Goal: Task Accomplishment & Management: Use online tool/utility

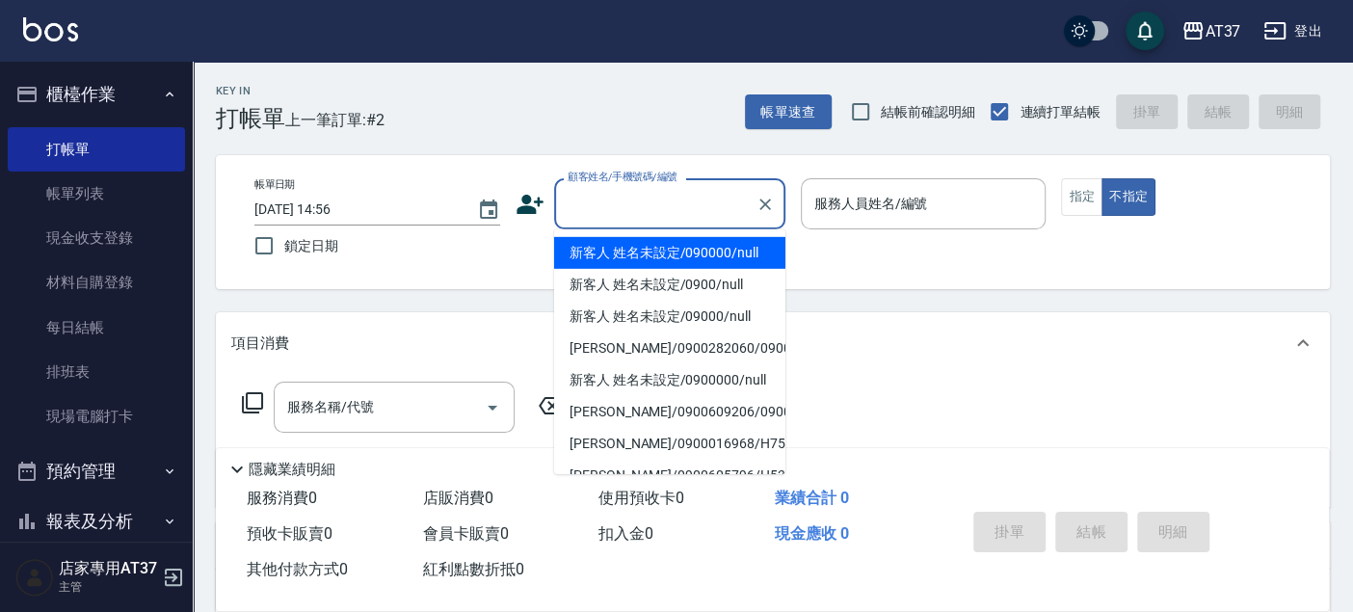
click at [710, 204] on div "顧客姓名/手機號碼/編號 顧客姓名/手機號碼/編號" at bounding box center [669, 203] width 231 height 51
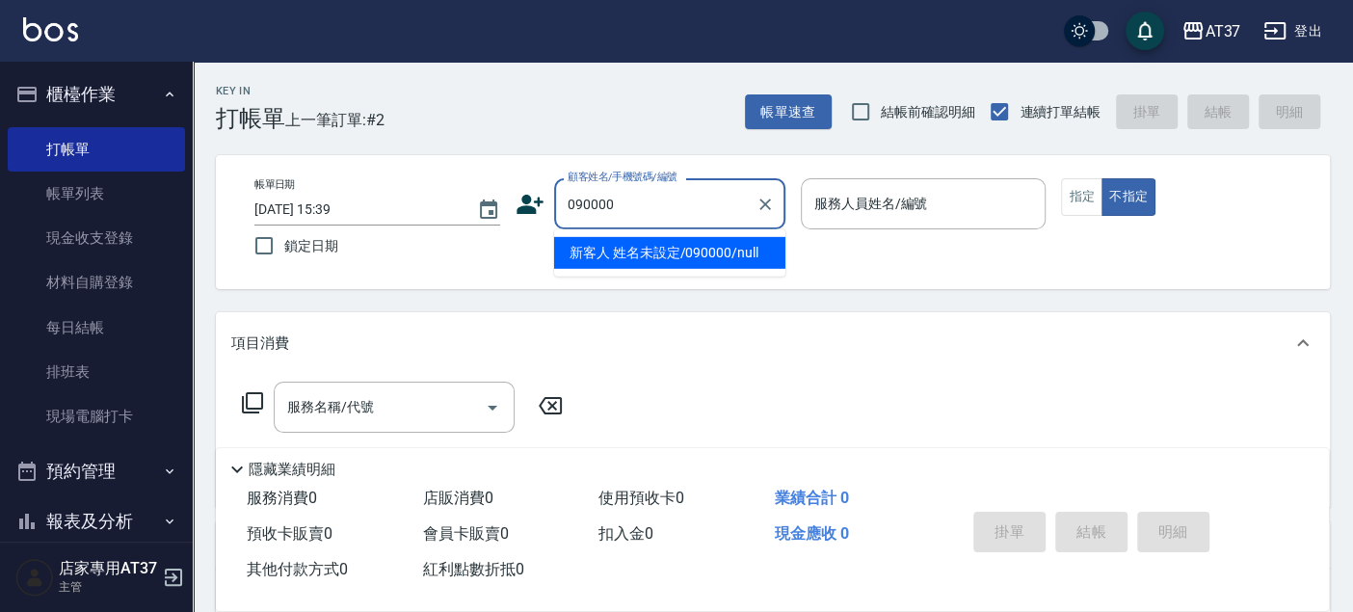
type input "新客人 姓名未設定/090000/null"
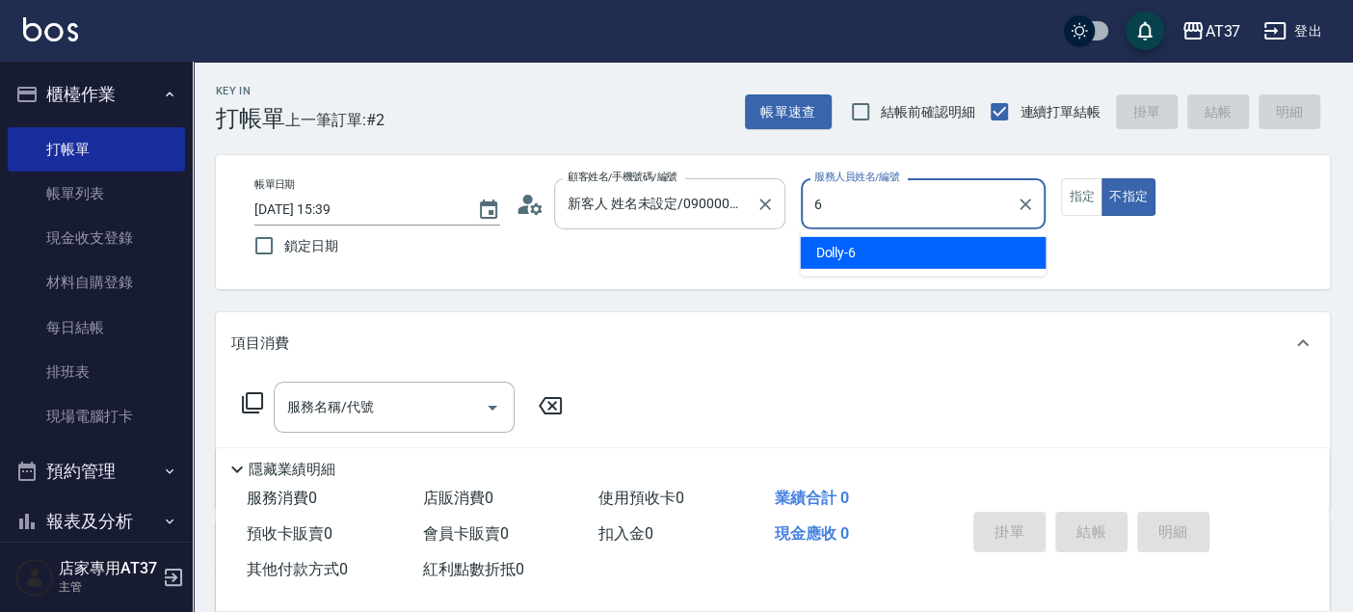
type input "6"
type button "false"
type input "Dolly-6"
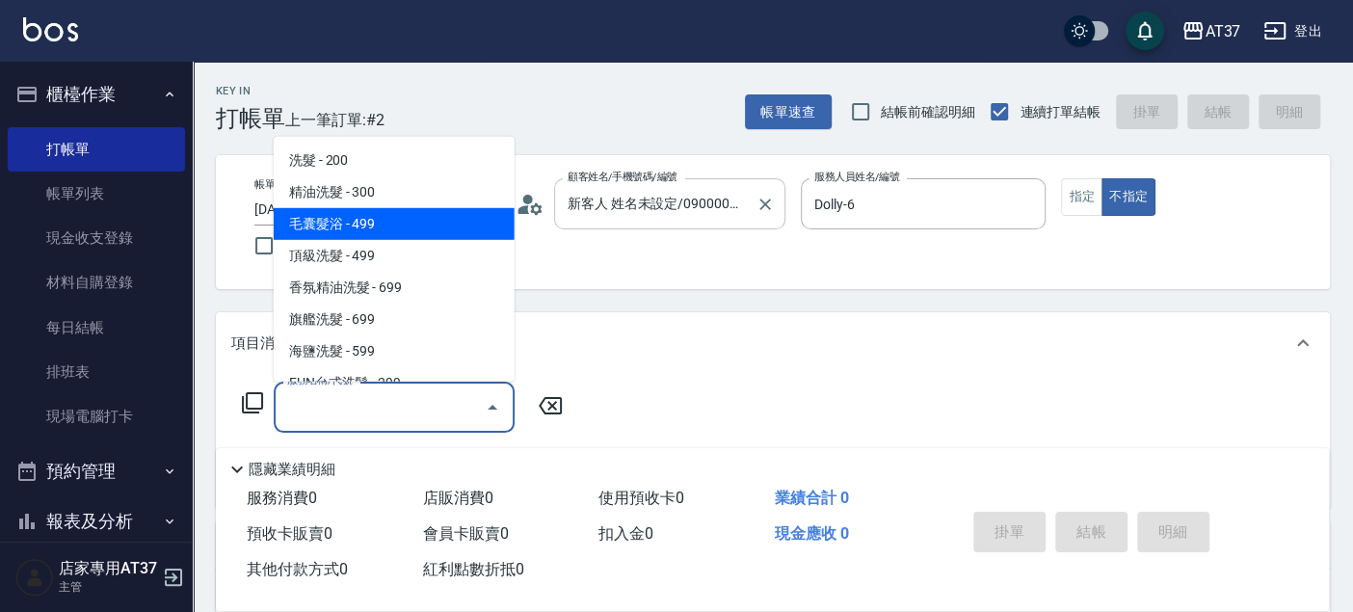
type input "毛囊髮浴(103)"
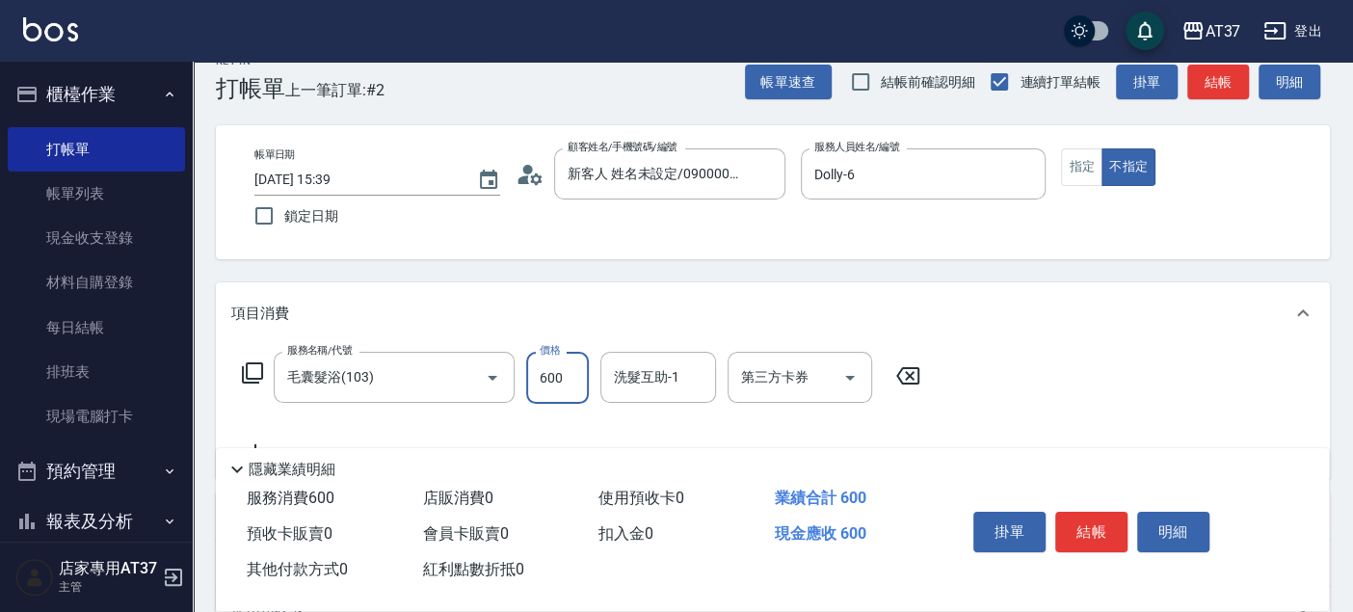
scroll to position [107, 0]
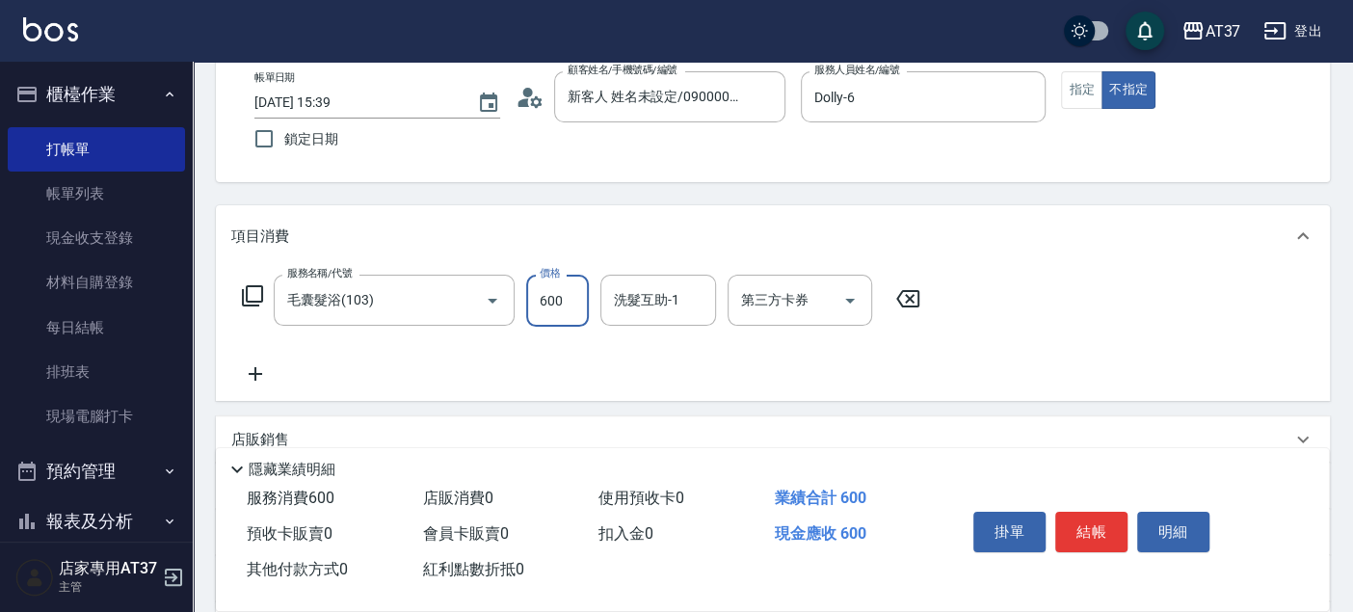
type input "600"
click at [260, 366] on icon at bounding box center [255, 373] width 48 height 23
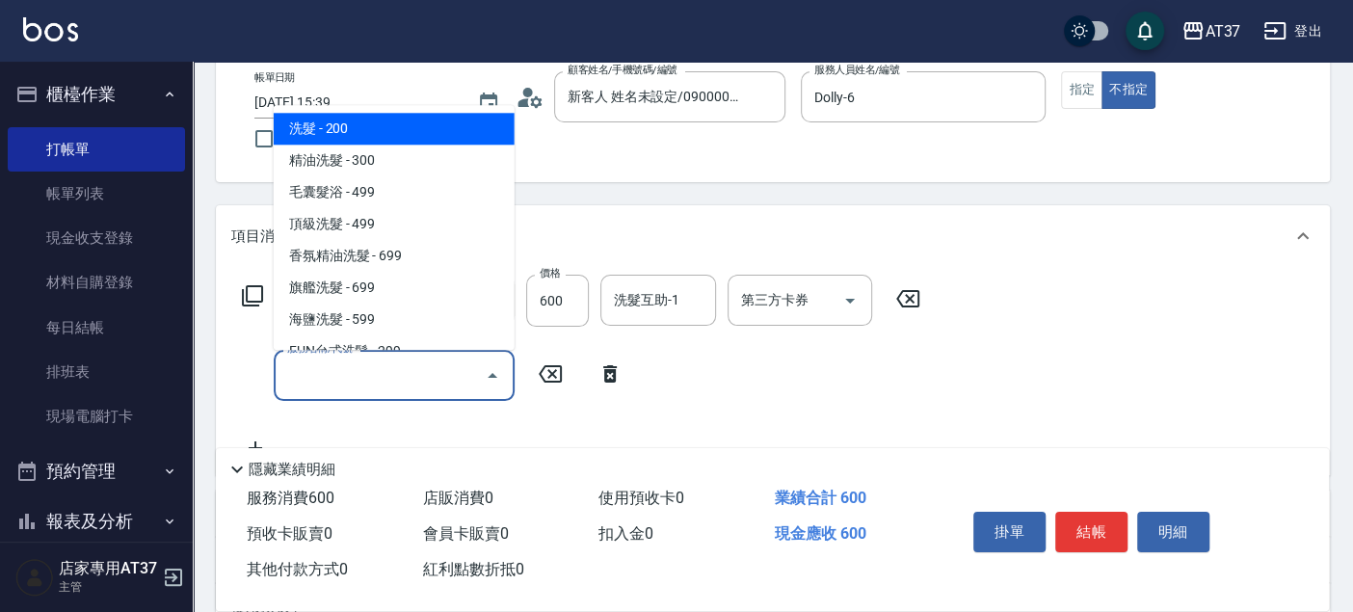
click at [446, 367] on input "服務名稱/代號" at bounding box center [379, 376] width 195 height 34
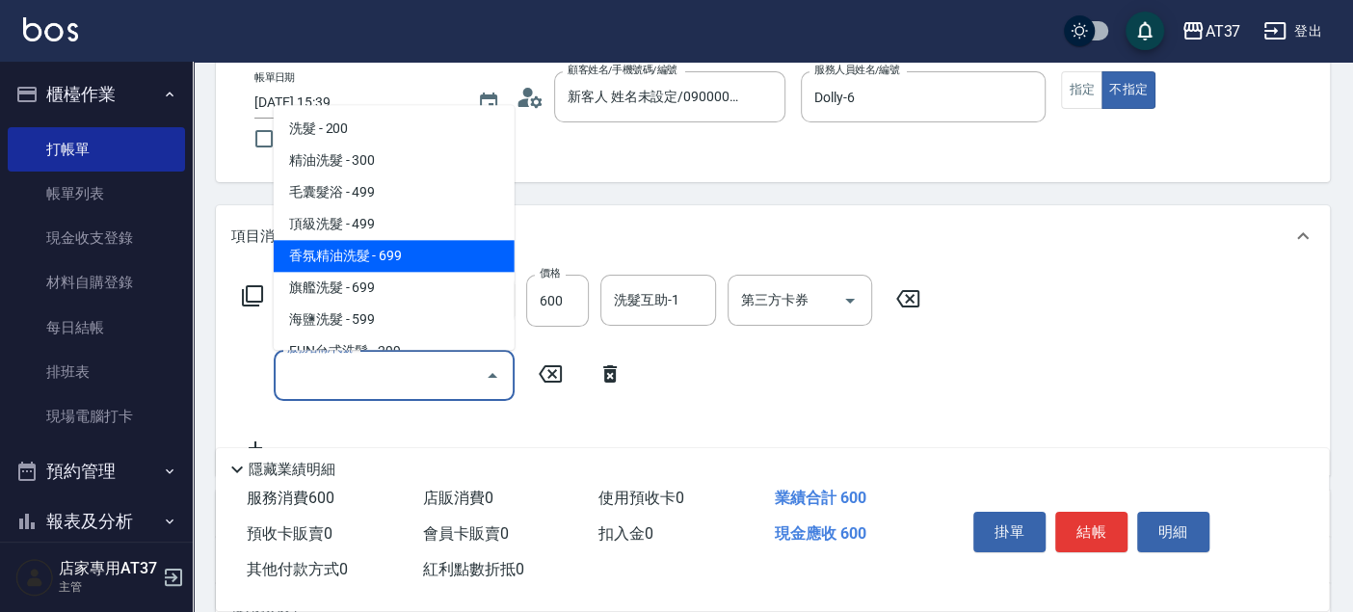
scroll to position [321, 0]
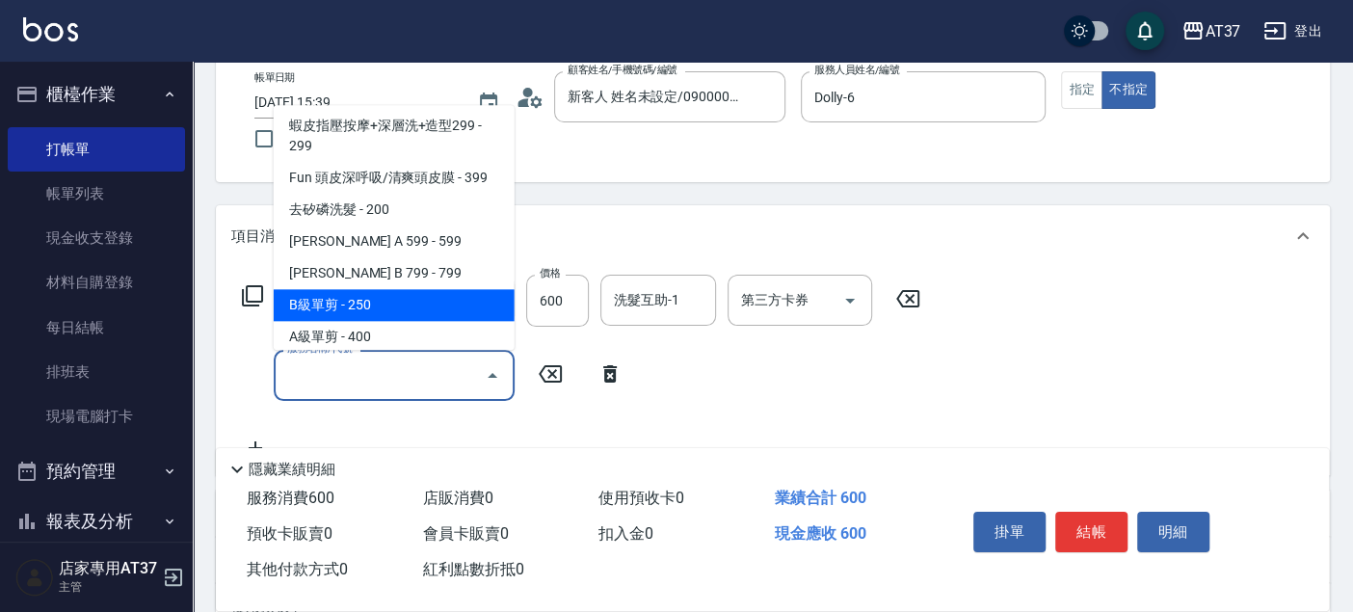
click at [447, 303] on span "B級單剪 - 250" at bounding box center [394, 305] width 241 height 32
type input "B級單剪(201)"
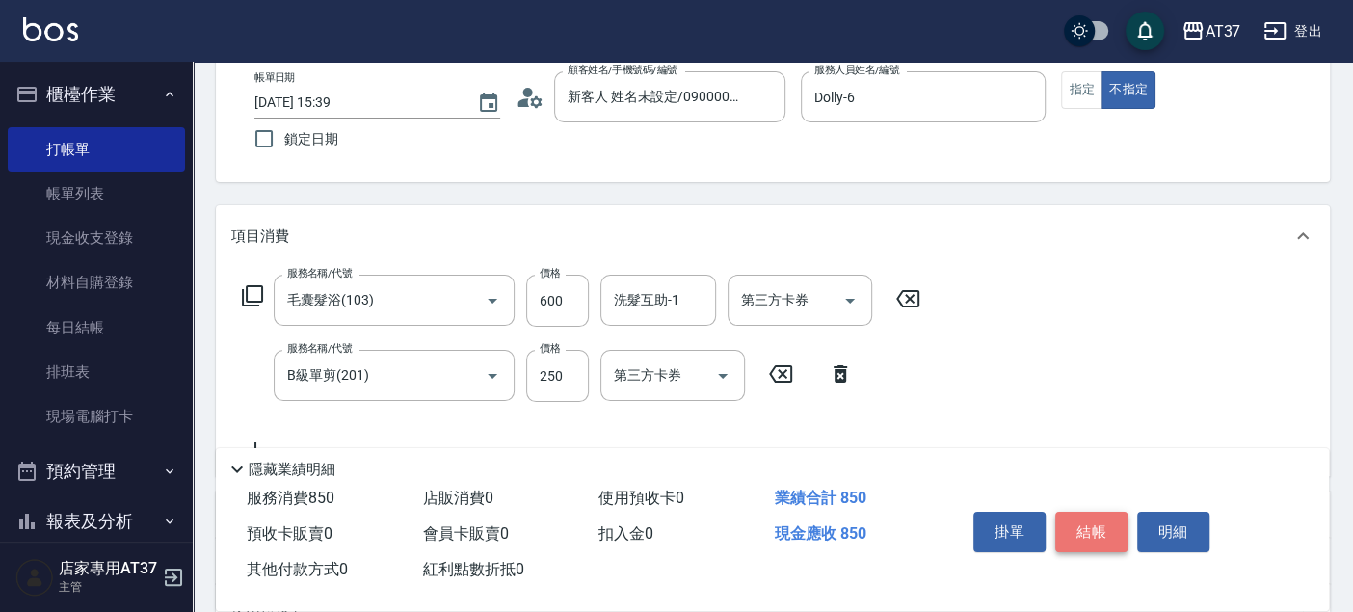
click at [1099, 530] on button "結帳" at bounding box center [1091, 532] width 72 height 40
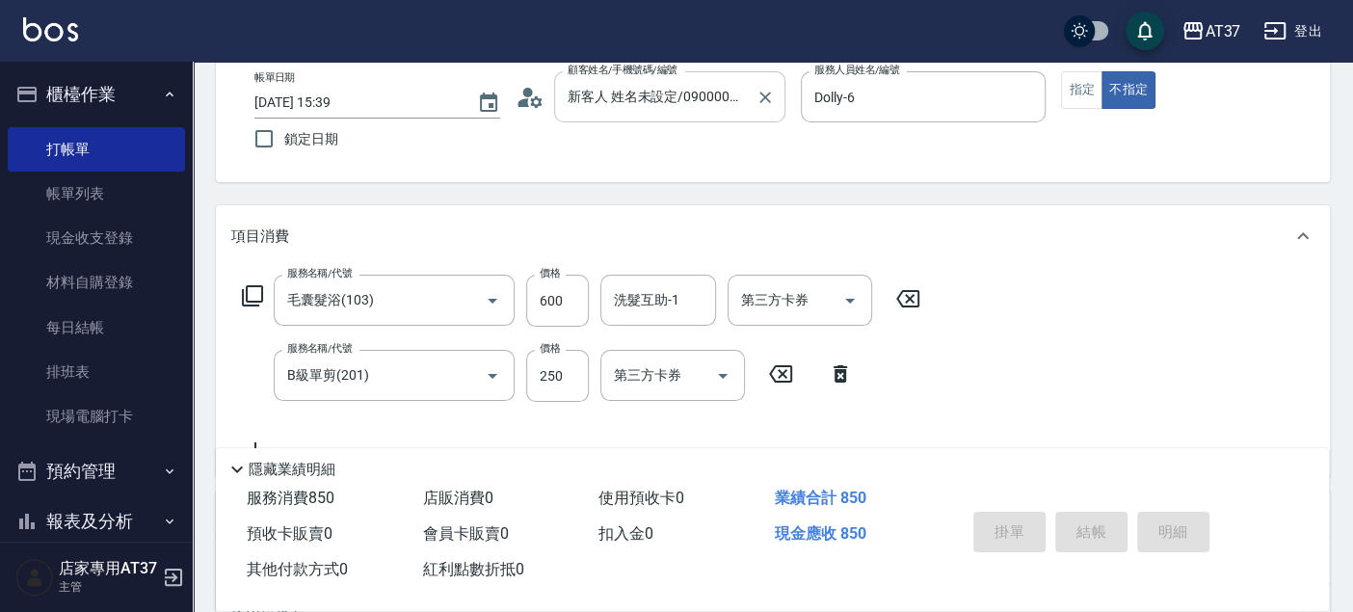
type input "[DATE] 15:40"
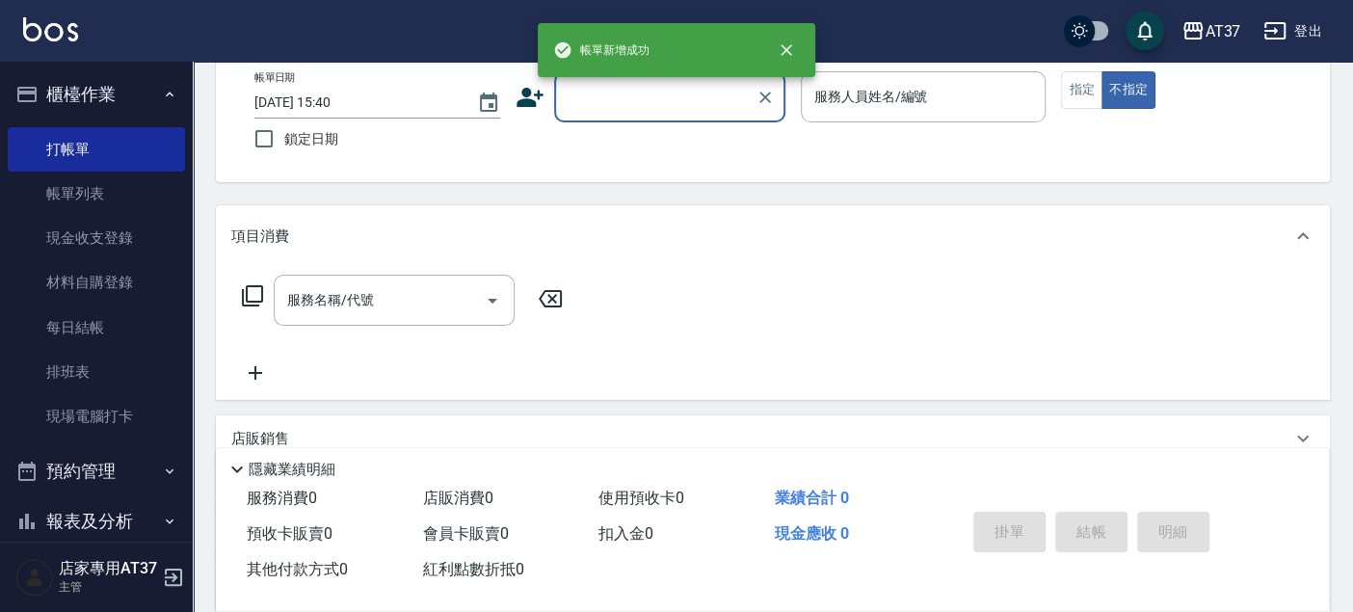
scroll to position [0, 0]
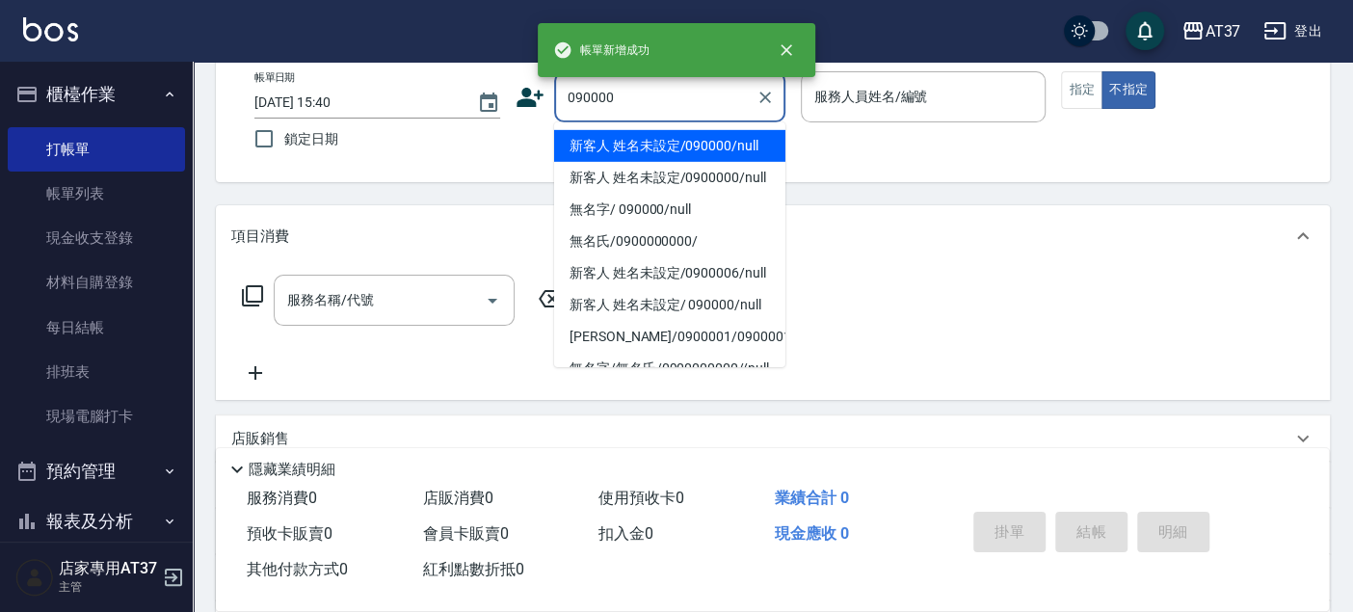
type input "新客人 姓名未設定/090000/null"
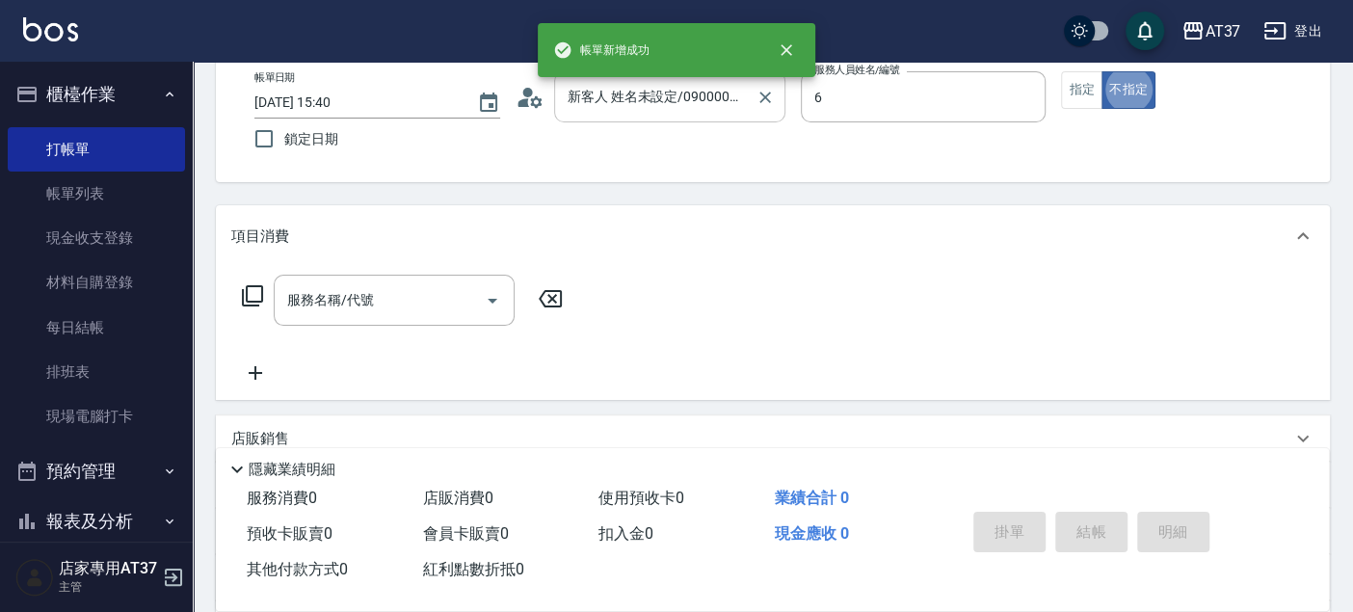
type input "Dolly-6"
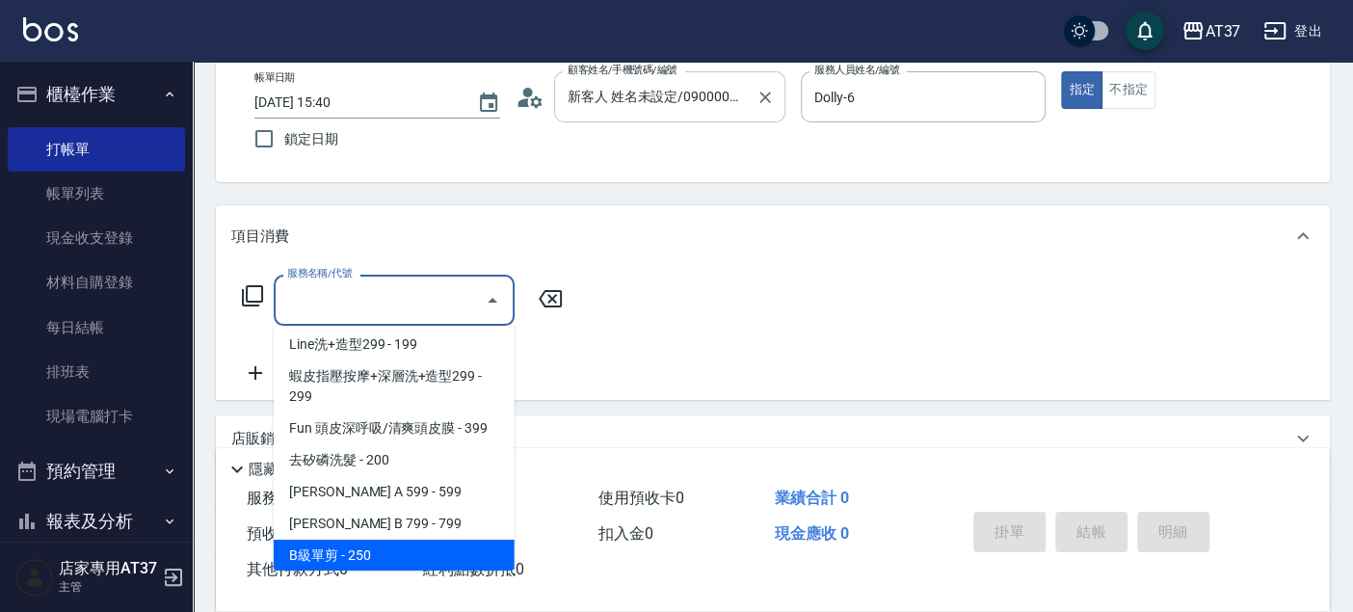
scroll to position [324, 0]
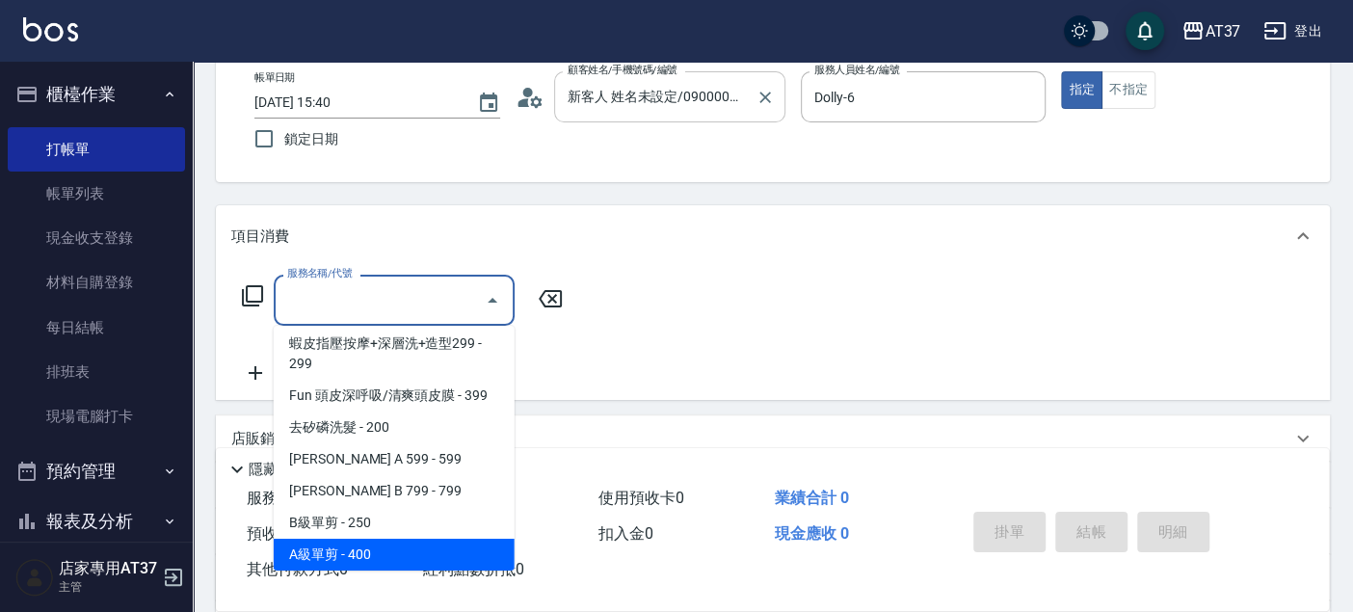
type input "A級單剪(202)"
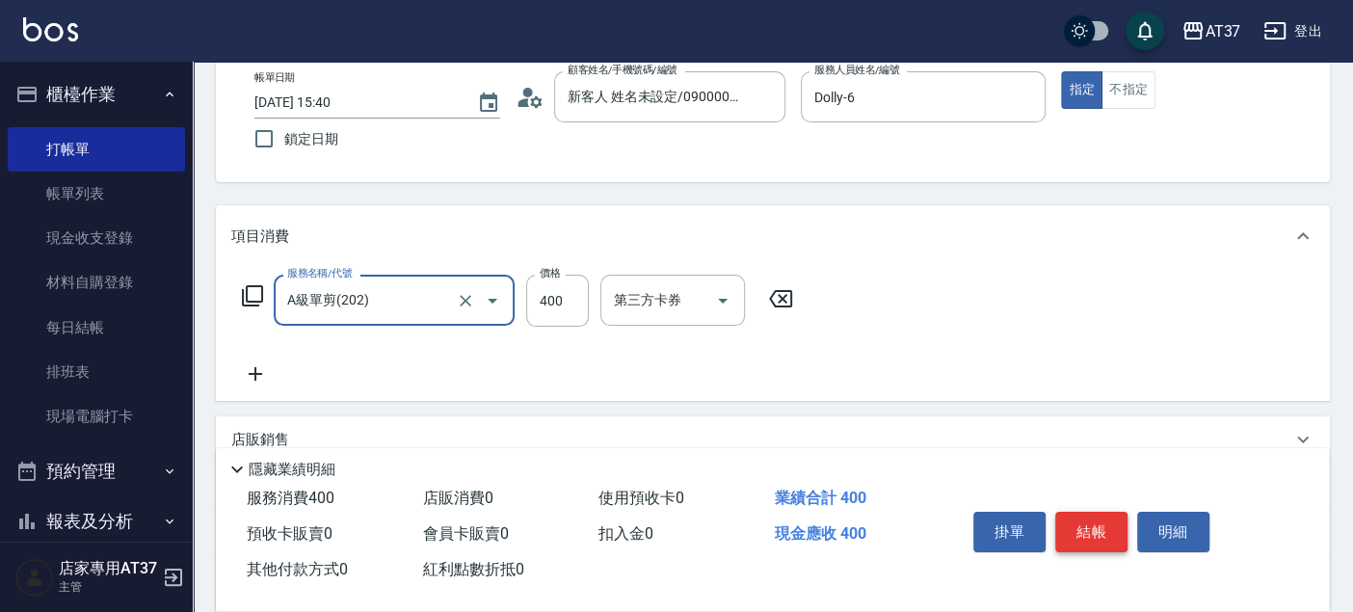
click at [1101, 521] on button "結帳" at bounding box center [1091, 532] width 72 height 40
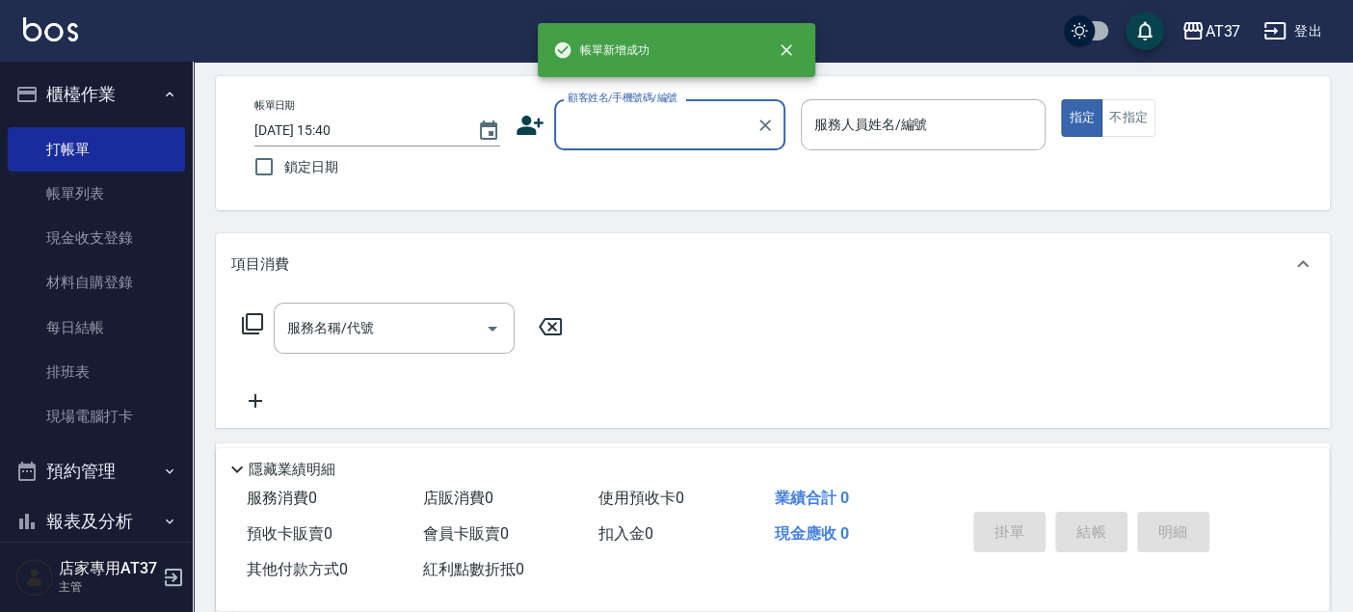
scroll to position [0, 0]
